Goal: Answer question/provide support

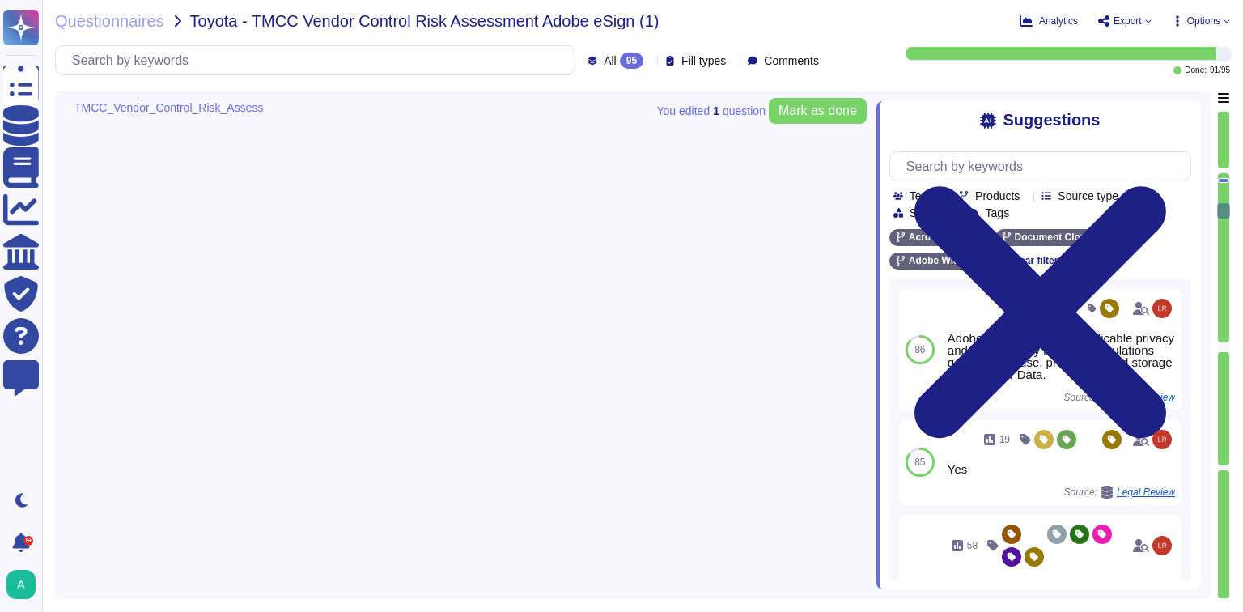
type textarea "At Adobe, good business begins with our commitment to the highest ethical stand…"
type textarea "Adobe has nothing to report at this time with respect to any supervisory author…"
type textarea "You should always seek to report to someone who you believe is neutral and not …"
type textarea "Adobe is required by law to file public reports and communications with the U.S…"
type textarea "Please see the publicly facing information here: [URL][DOMAIN_NAME]"
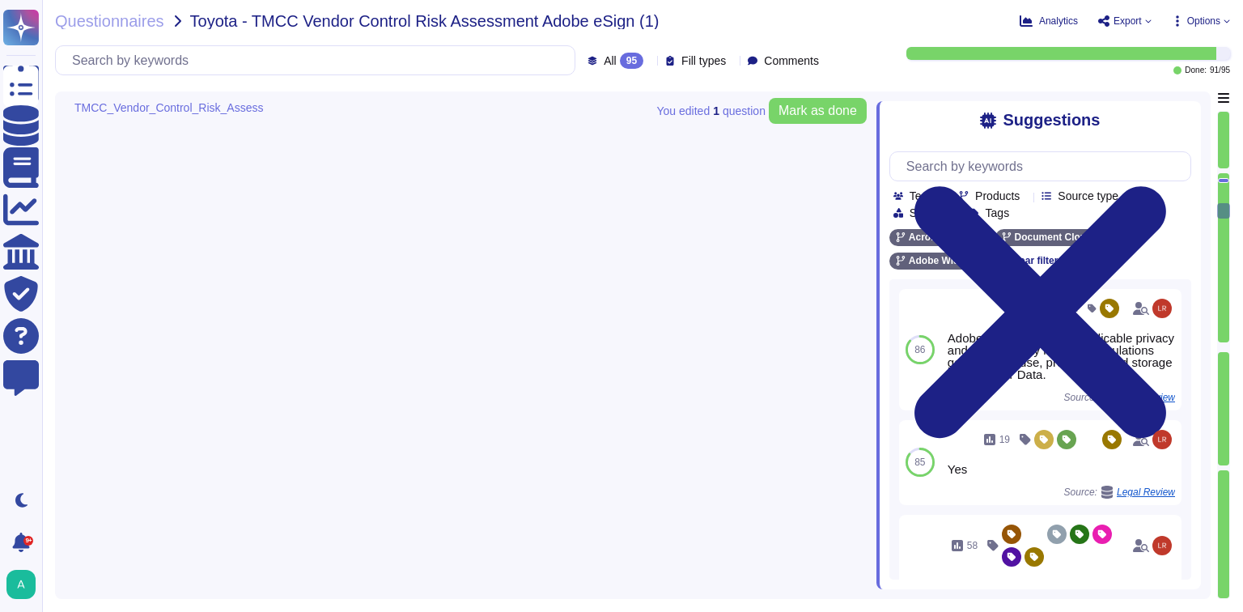
type textarea "Adobe has numerous trainings in place which all highlight the topic of Fraud in…"
type textarea "Adobe Employee entitlements are not disclosed."
type textarea "The Adobe People Resources Security Standard outlines specific details for back…"
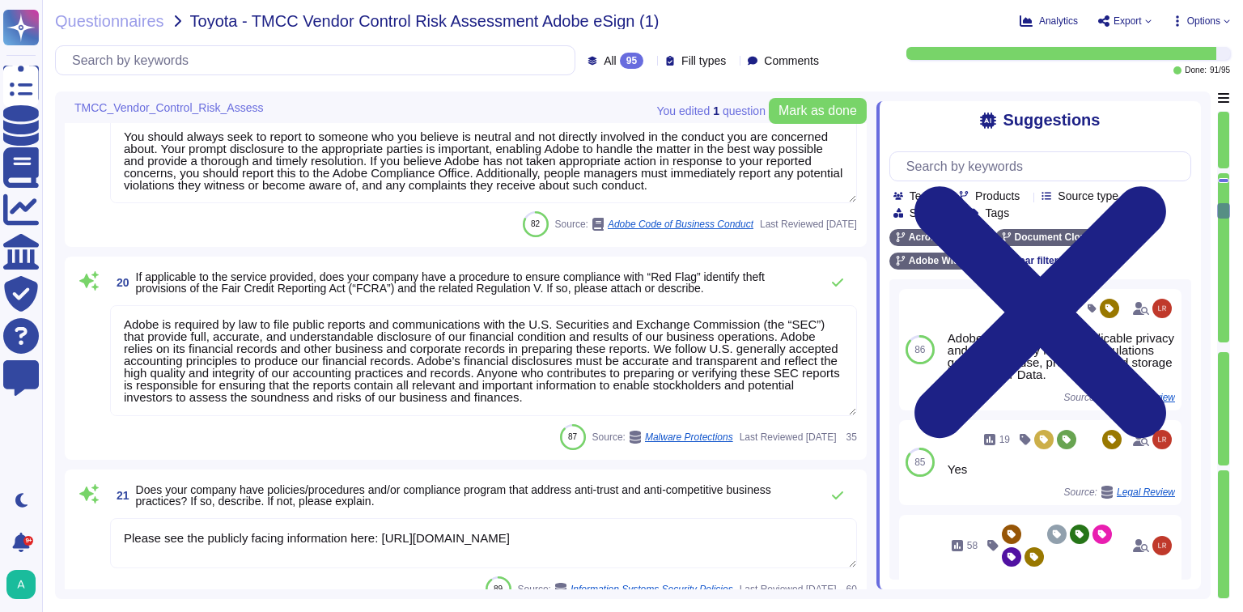
scroll to position [1, 0]
